Goal: Task Accomplishment & Management: Complete application form

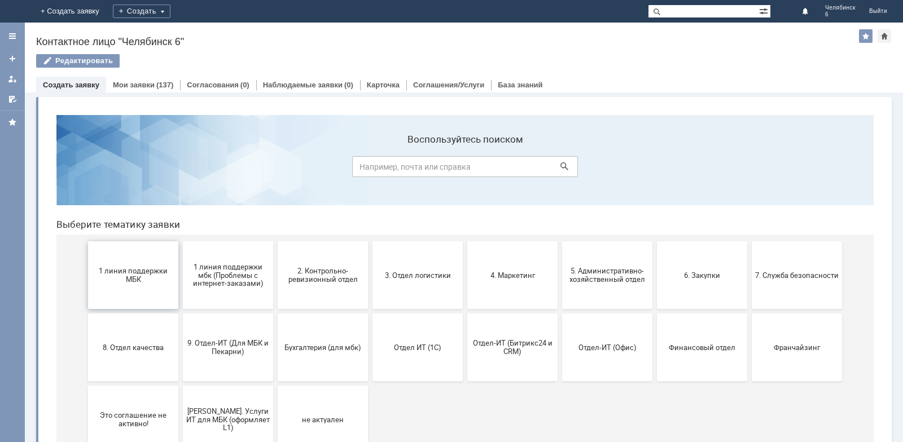
click at [118, 263] on button "1 линия поддержки МБК" at bounding box center [133, 275] width 90 height 68
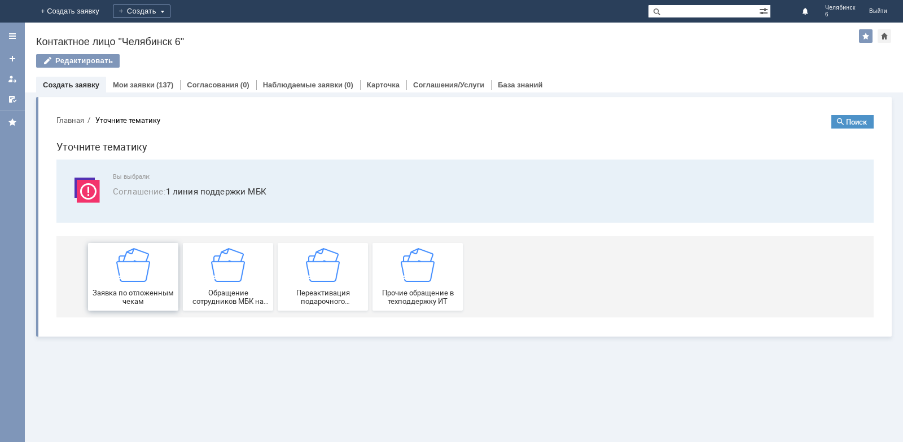
click at [139, 284] on div "Заявка по отложенным чекам" at bounding box center [132, 277] width 83 height 58
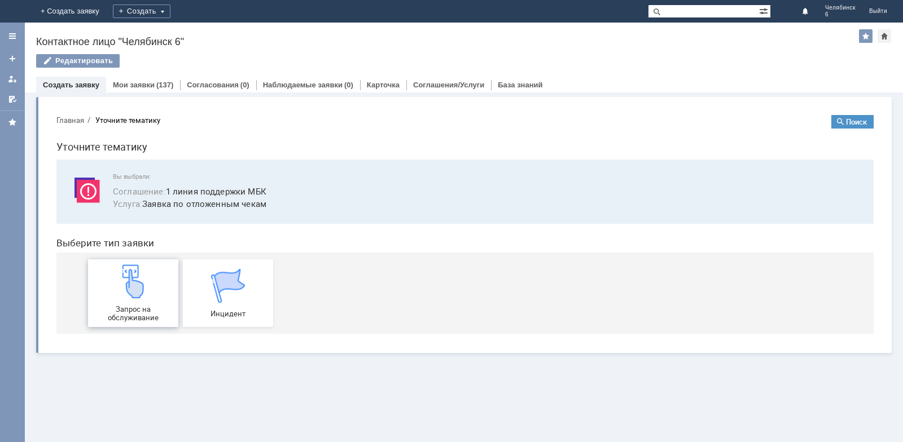
click at [143, 289] on img at bounding box center [133, 282] width 34 height 34
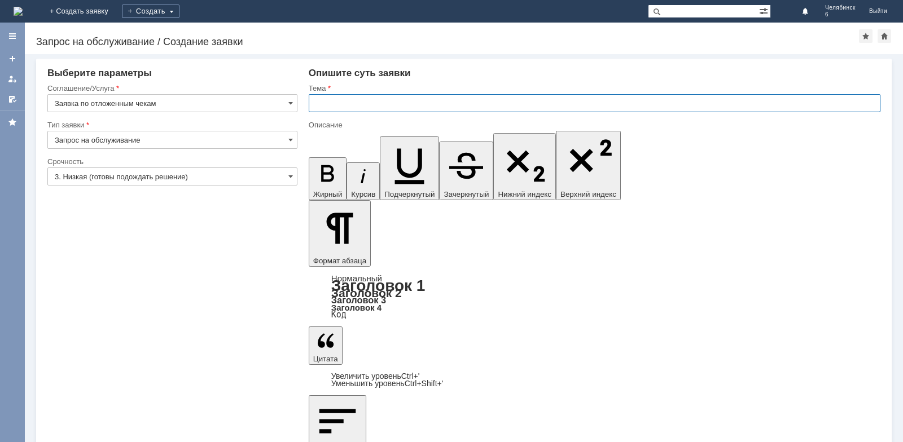
click at [457, 104] on input "text" at bounding box center [594, 103] width 571 height 18
type input "Отложенные чеки"
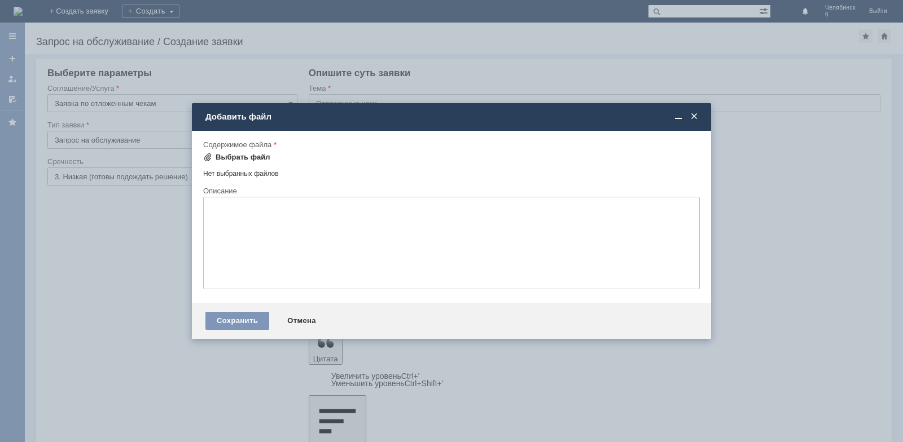
click at [257, 153] on div "Выбрать файл" at bounding box center [242, 157] width 55 height 9
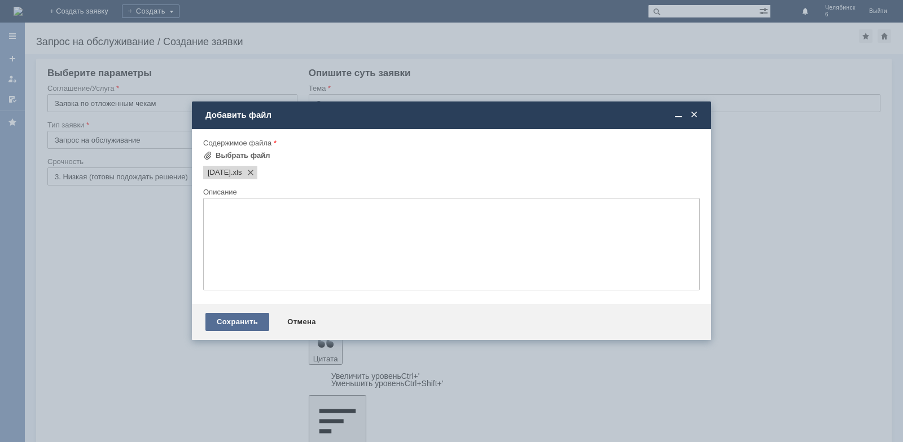
click at [231, 324] on div "Сохранить" at bounding box center [237, 322] width 64 height 18
